Goal: Check status: Check status

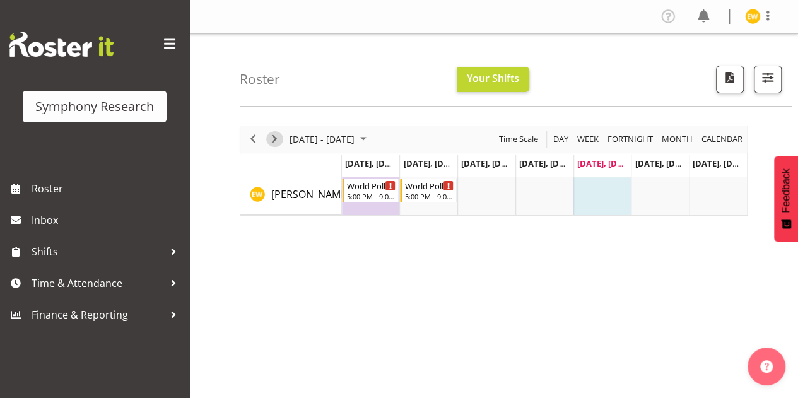
click at [276, 138] on span "Next" at bounding box center [274, 139] width 15 height 16
click at [366, 189] on div "*RP Recruit Tracks Weeknights" at bounding box center [372, 185] width 50 height 13
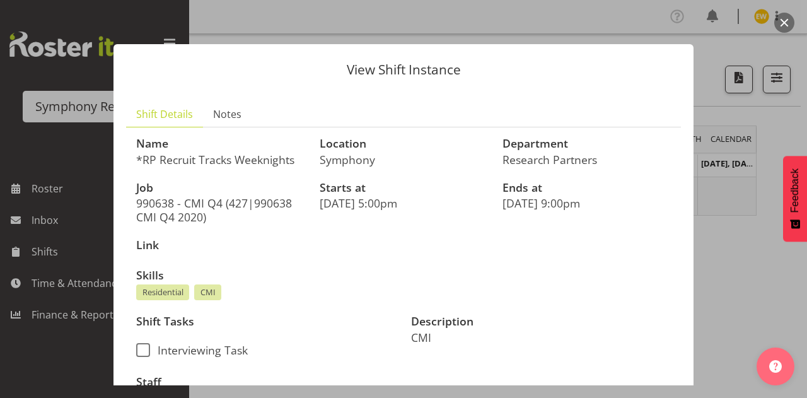
click at [782, 20] on button "button" at bounding box center [785, 23] width 20 height 20
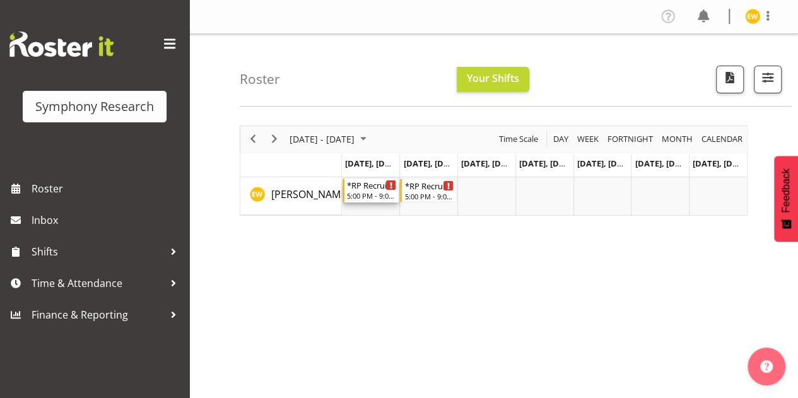
click at [354, 192] on div "5:00 PM - 9:00 PM" at bounding box center [372, 195] width 50 height 10
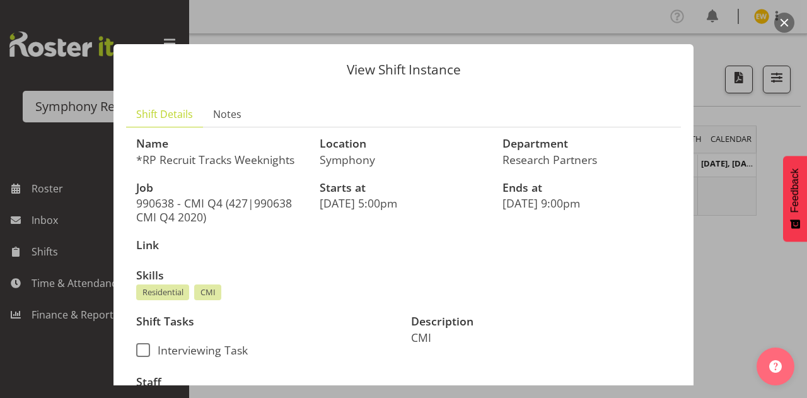
click at [782, 21] on button "button" at bounding box center [785, 23] width 20 height 20
